Goal: Information Seeking & Learning: Stay updated

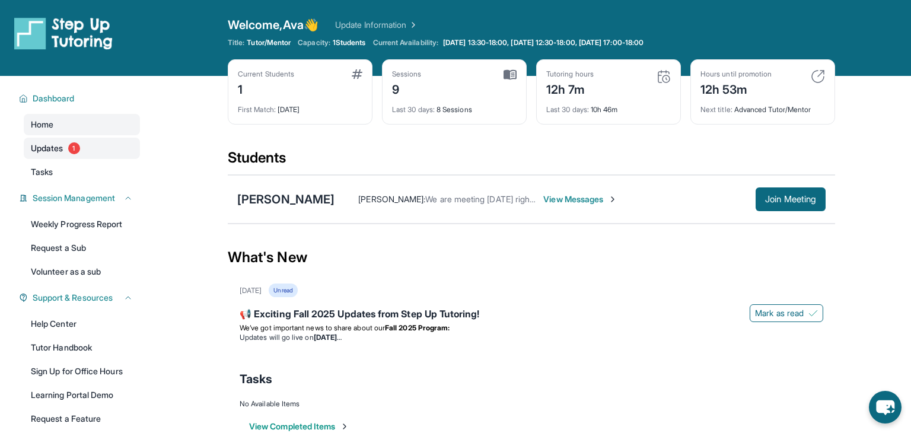
click at [65, 152] on link "Updates 1" at bounding box center [82, 148] width 116 height 21
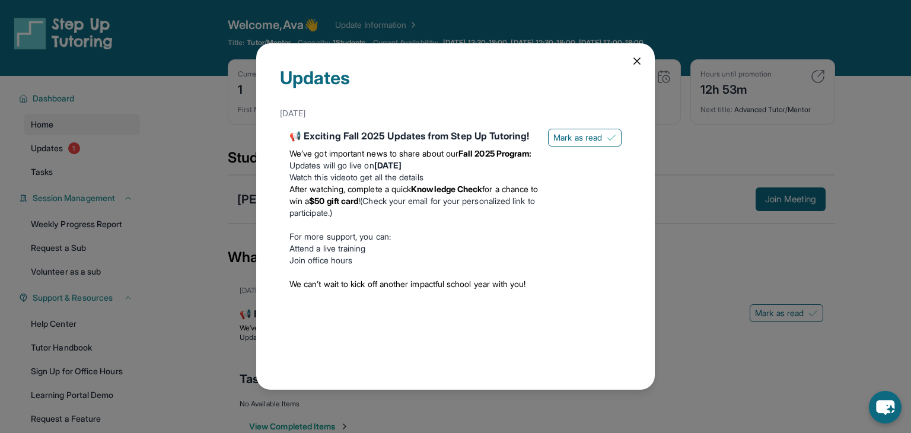
click at [643, 66] on div "Updates [DATE] 📢 Exciting Fall 2025 Updates from Step Up Tutoring! We’ve got im…" at bounding box center [455, 216] width 398 height 346
click at [641, 65] on icon at bounding box center [637, 61] width 12 height 12
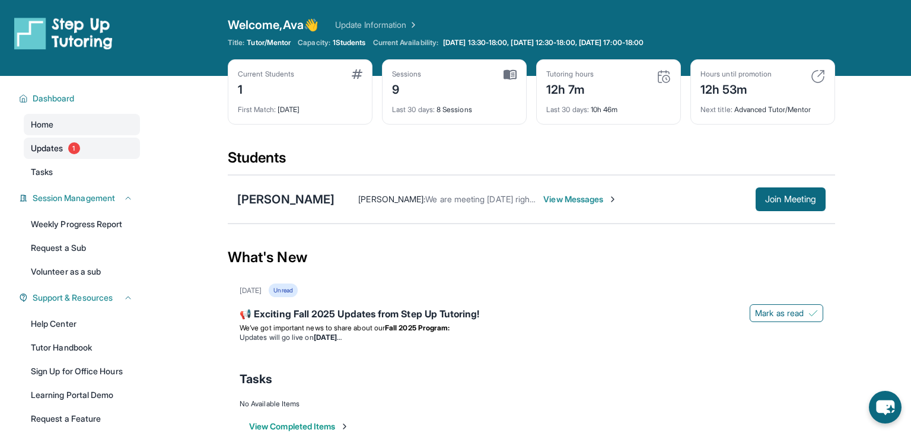
click at [74, 154] on link "Updates 1" at bounding box center [82, 148] width 116 height 21
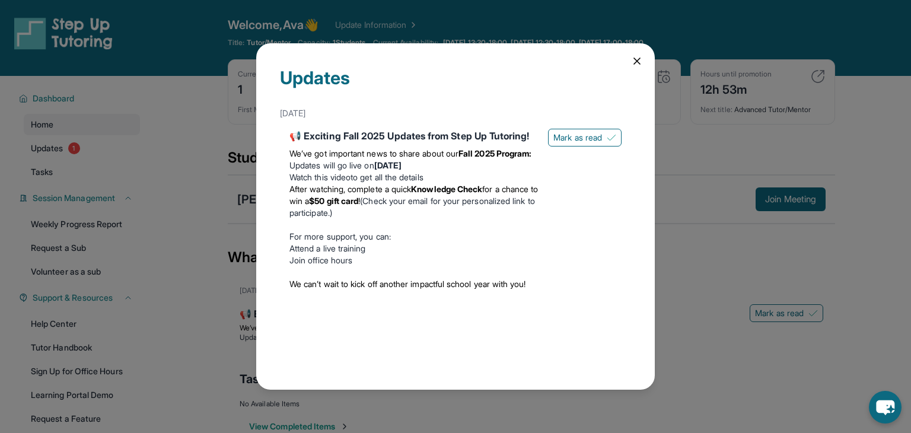
click at [639, 59] on icon at bounding box center [637, 61] width 6 height 6
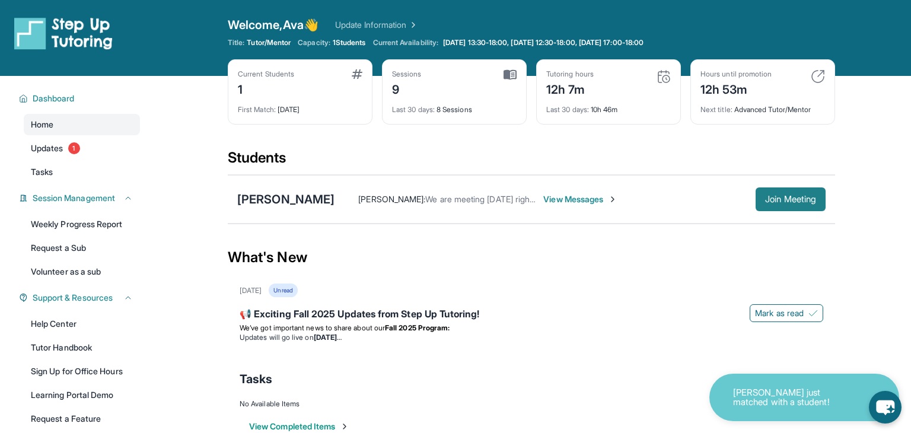
click at [799, 191] on button "Join Meeting" at bounding box center [790, 199] width 70 height 24
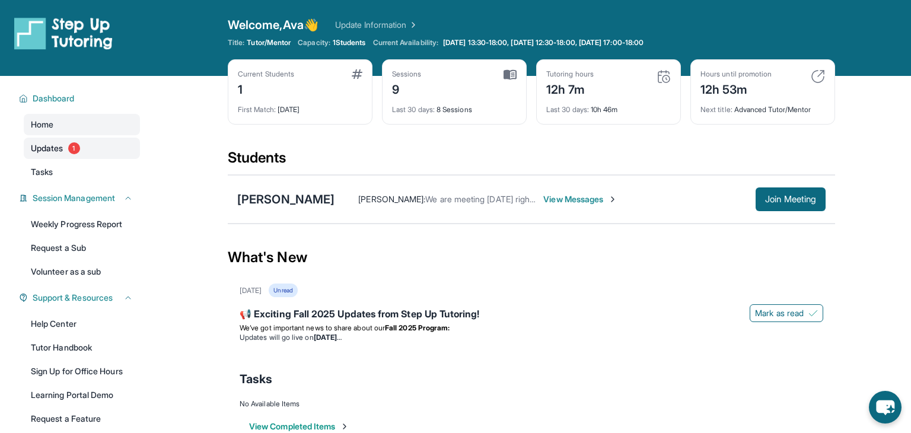
click at [37, 151] on span "Updates" at bounding box center [47, 148] width 33 height 12
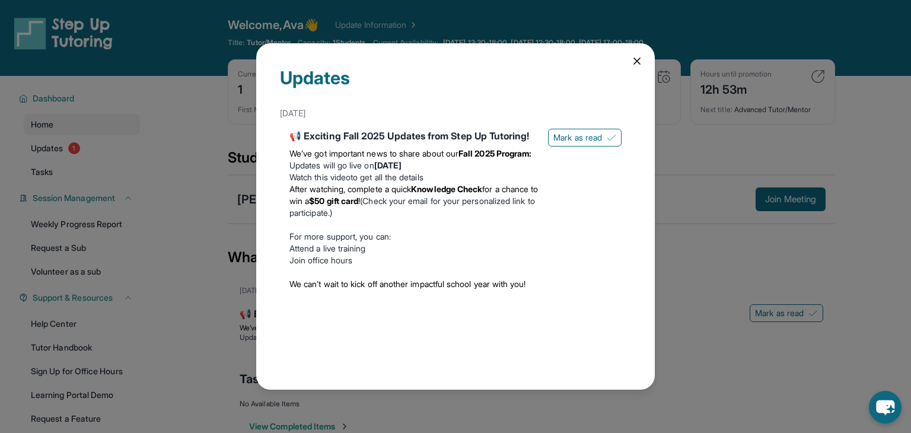
click at [639, 62] on icon at bounding box center [637, 61] width 12 height 12
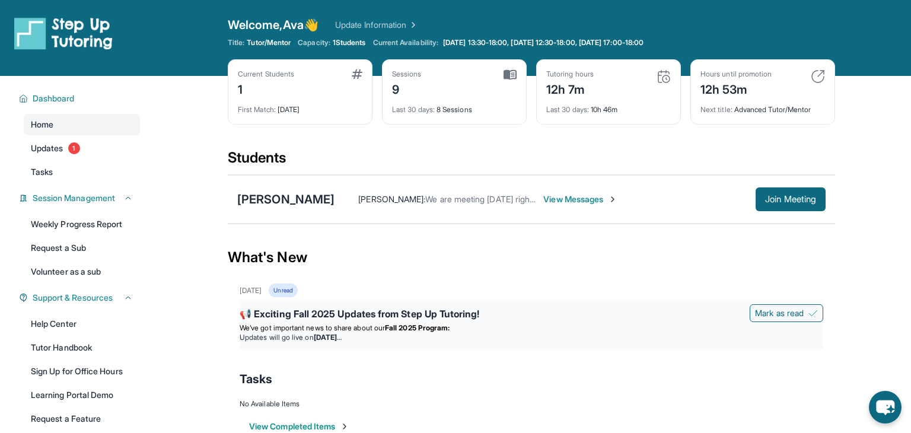
click at [435, 342] on p at bounding box center [531, 346] width 583 height 9
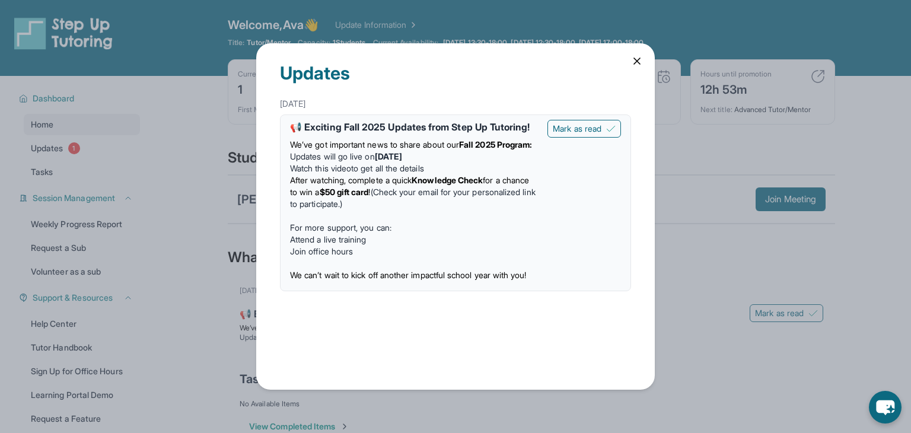
click at [627, 62] on div "Updates" at bounding box center [455, 68] width 351 height 50
